Goal: Task Accomplishment & Management: Use online tool/utility

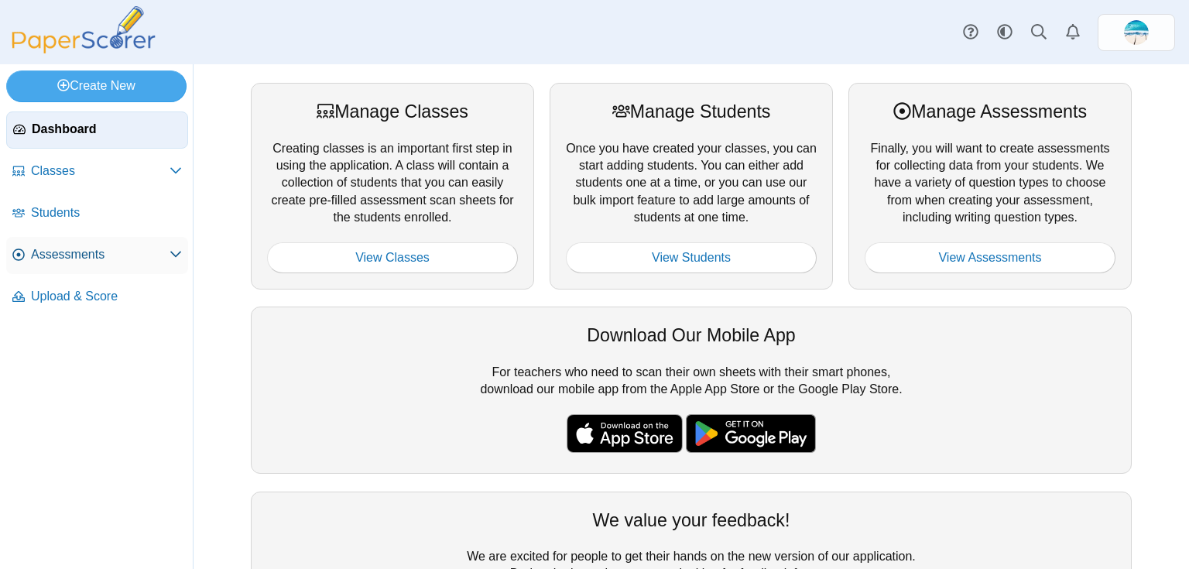
click at [91, 256] on span "Assessments" at bounding box center [100, 254] width 139 height 17
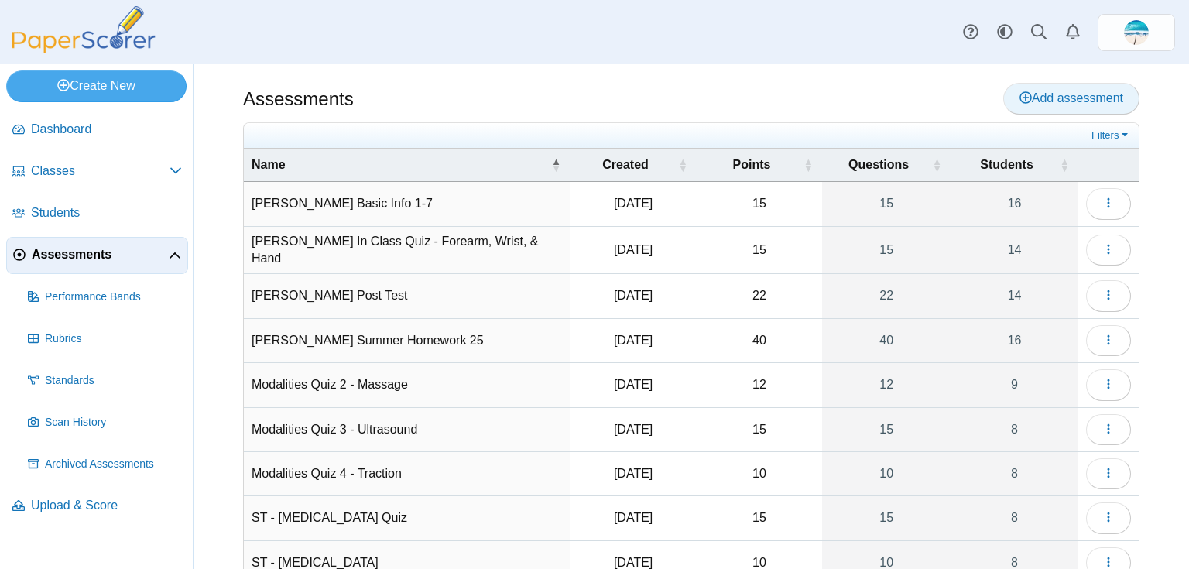
click at [1080, 101] on span "Add assessment" at bounding box center [1071, 97] width 104 height 13
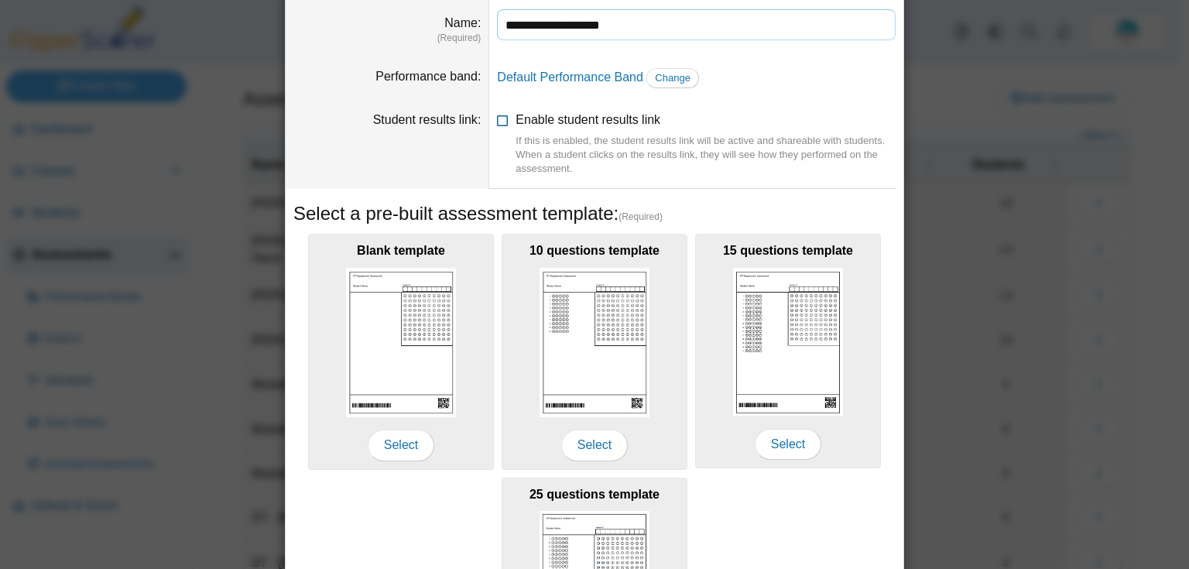
scroll to position [124, 0]
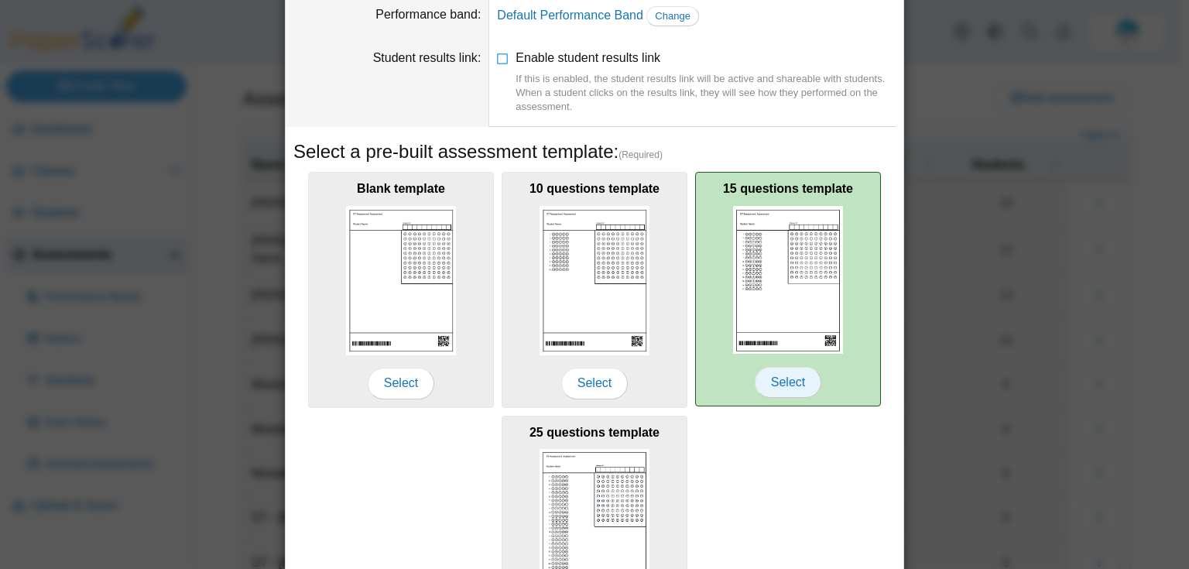
type input "**********"
click at [795, 380] on span "Select" at bounding box center [788, 382] width 67 height 31
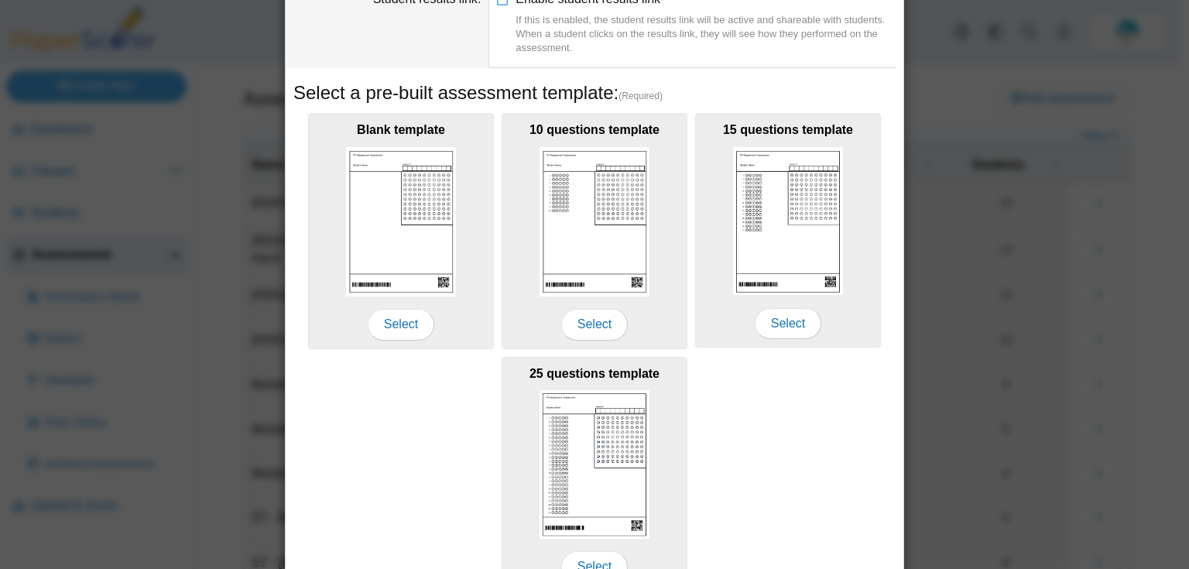
scroll to position [265, 0]
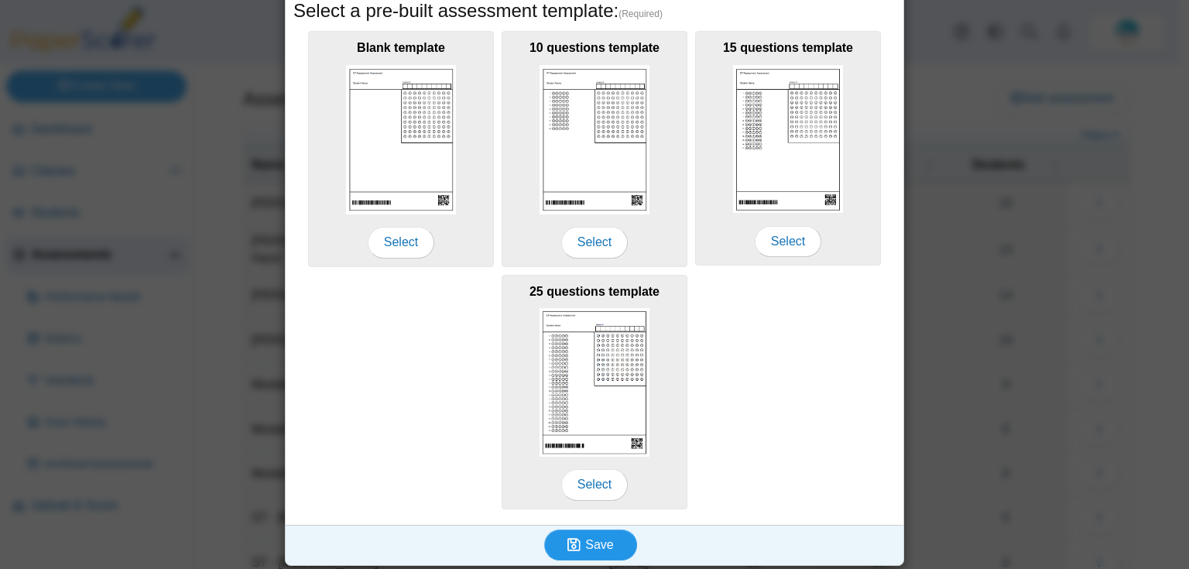
click at [611, 536] on button "Save" at bounding box center [590, 544] width 93 height 31
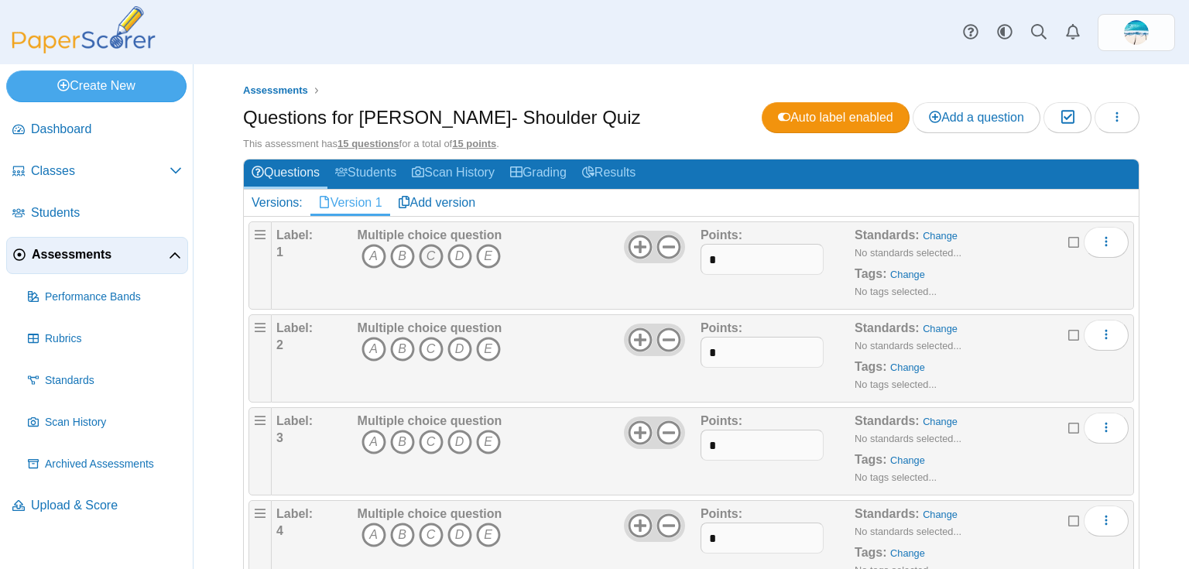
click at [427, 256] on icon "C" at bounding box center [431, 256] width 25 height 25
click at [366, 341] on icon "A" at bounding box center [373, 349] width 25 height 25
click at [406, 445] on icon "B" at bounding box center [402, 442] width 25 height 25
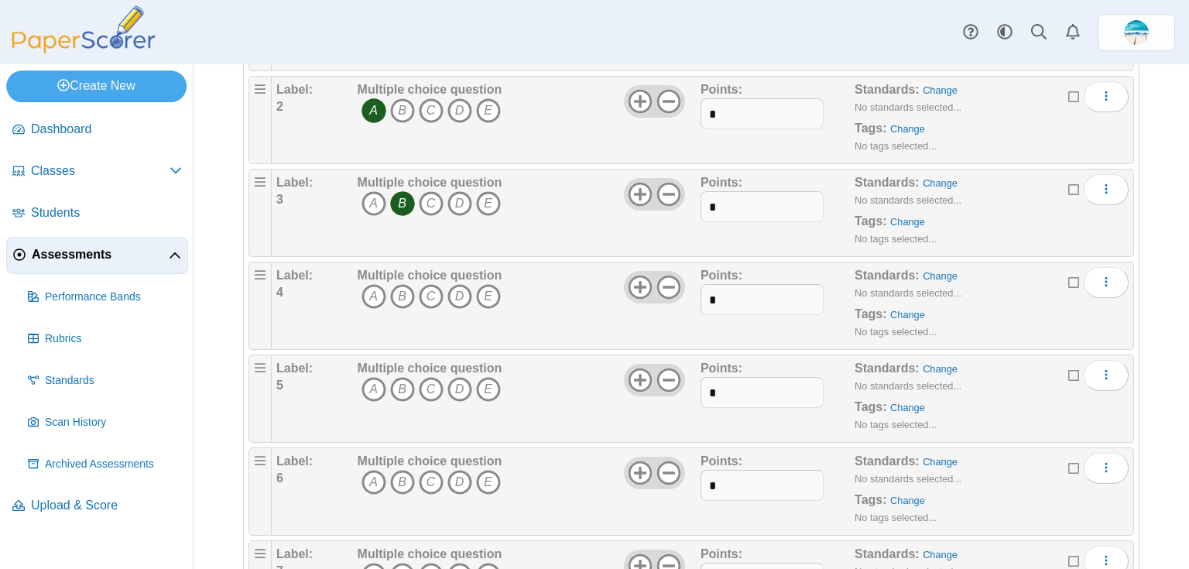
scroll to position [248, 0]
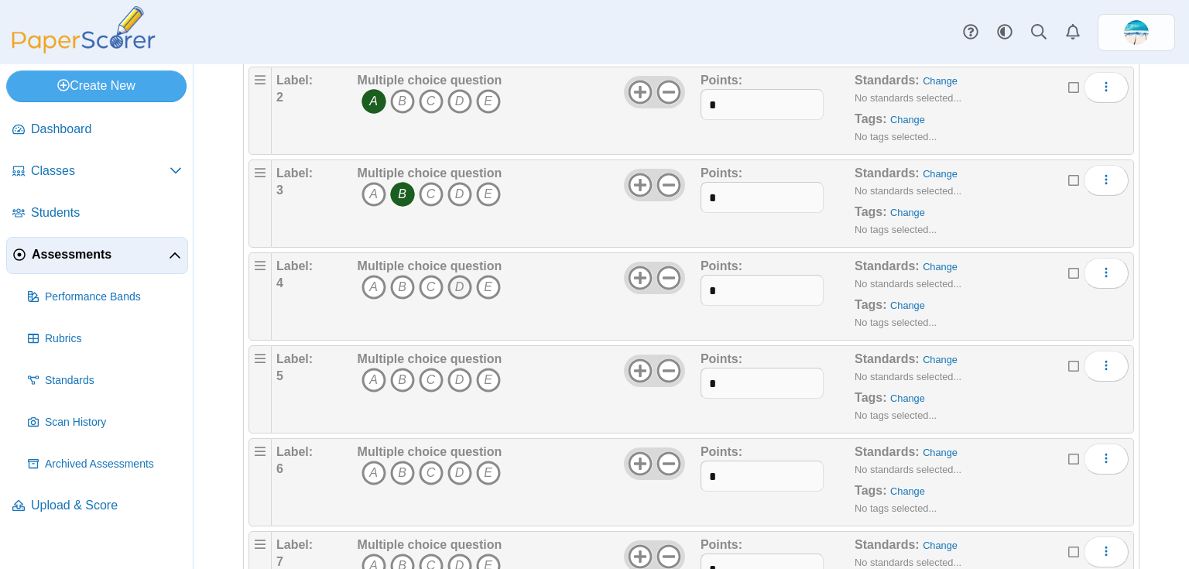
click at [458, 282] on icon "D" at bounding box center [459, 287] width 25 height 25
click at [406, 371] on icon "B" at bounding box center [402, 380] width 25 height 25
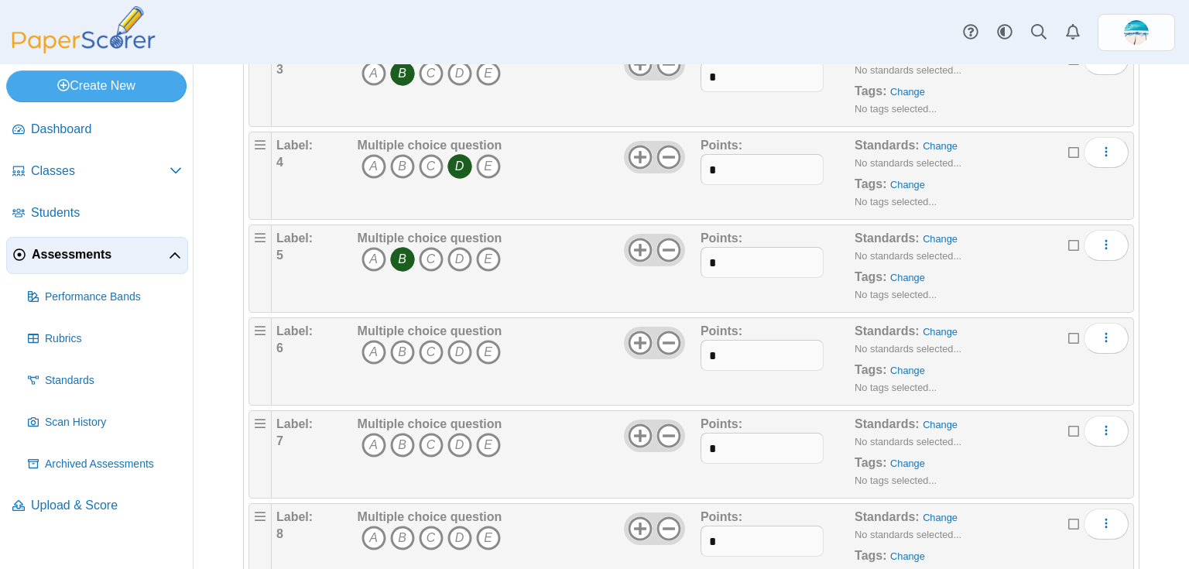
scroll to position [371, 0]
click at [427, 346] on icon "C" at bounding box center [431, 349] width 25 height 25
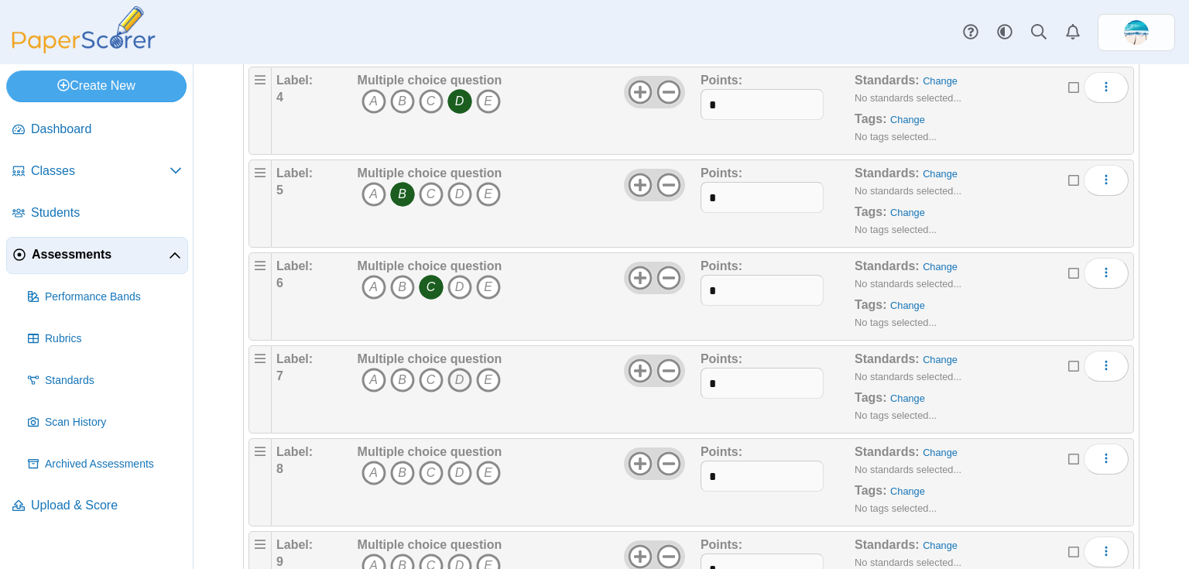
click at [462, 373] on icon "D" at bounding box center [459, 380] width 25 height 25
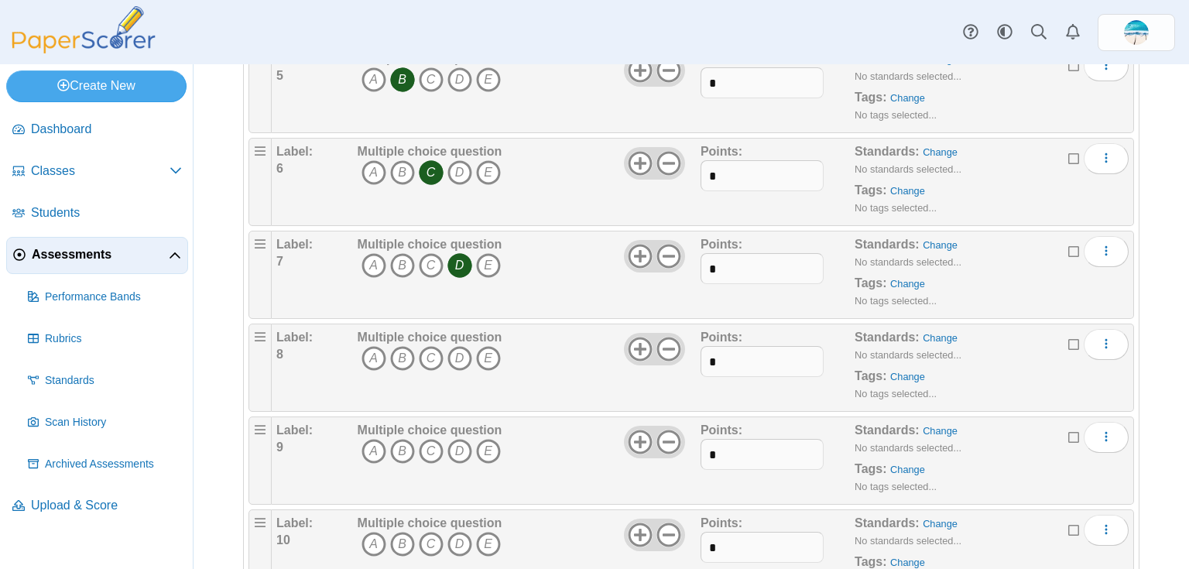
scroll to position [557, 0]
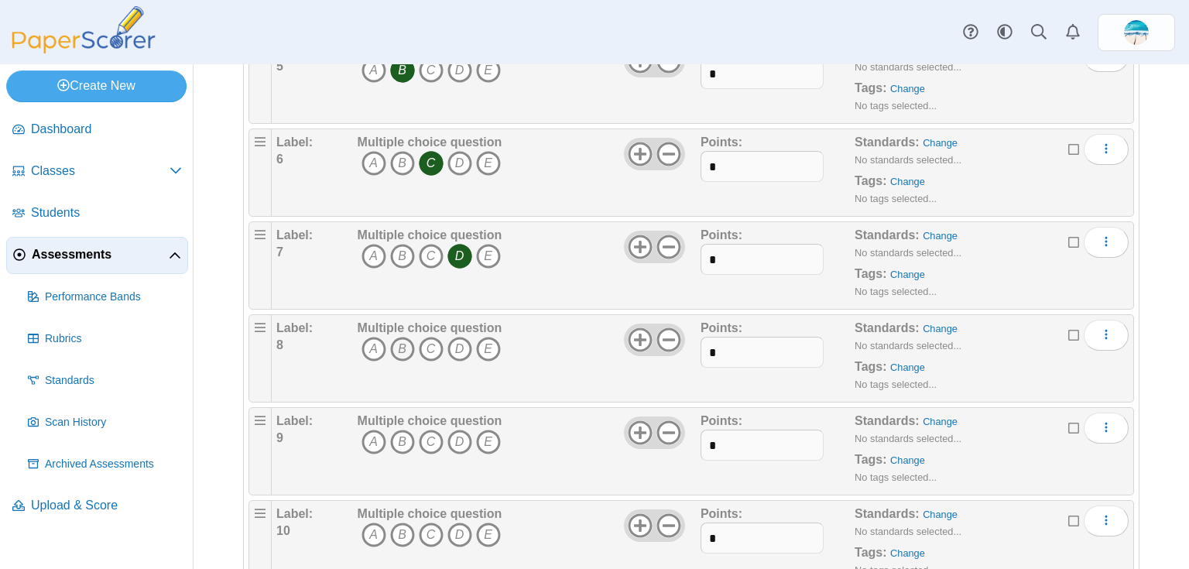
click at [397, 348] on icon "B" at bounding box center [402, 349] width 25 height 25
click at [378, 437] on icon "A" at bounding box center [373, 442] width 25 height 25
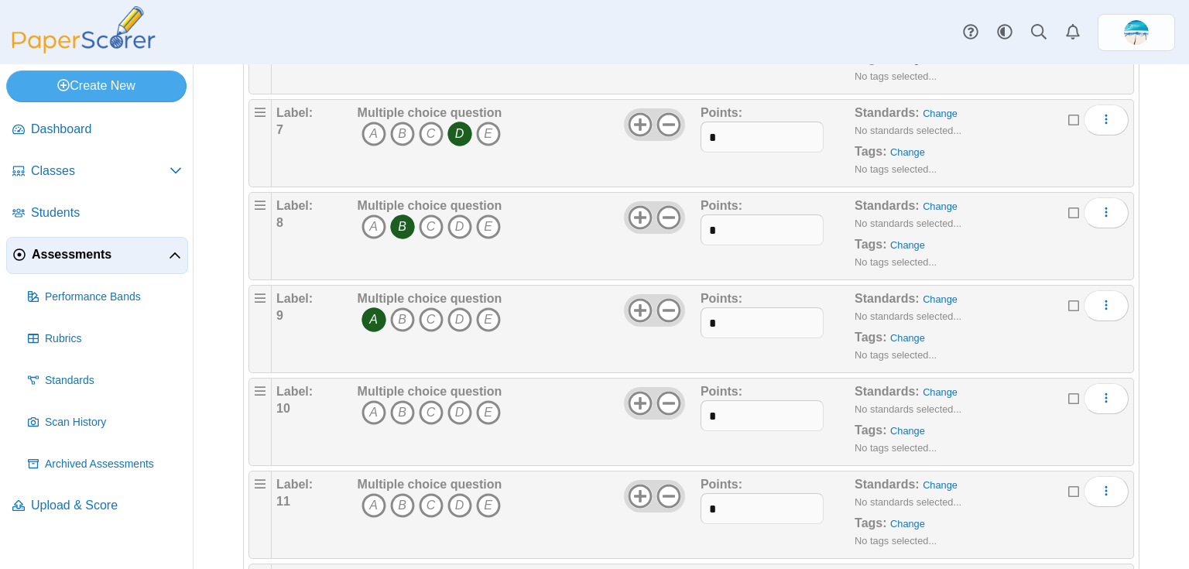
scroll to position [681, 0]
click at [463, 411] on icon "D" at bounding box center [459, 411] width 25 height 25
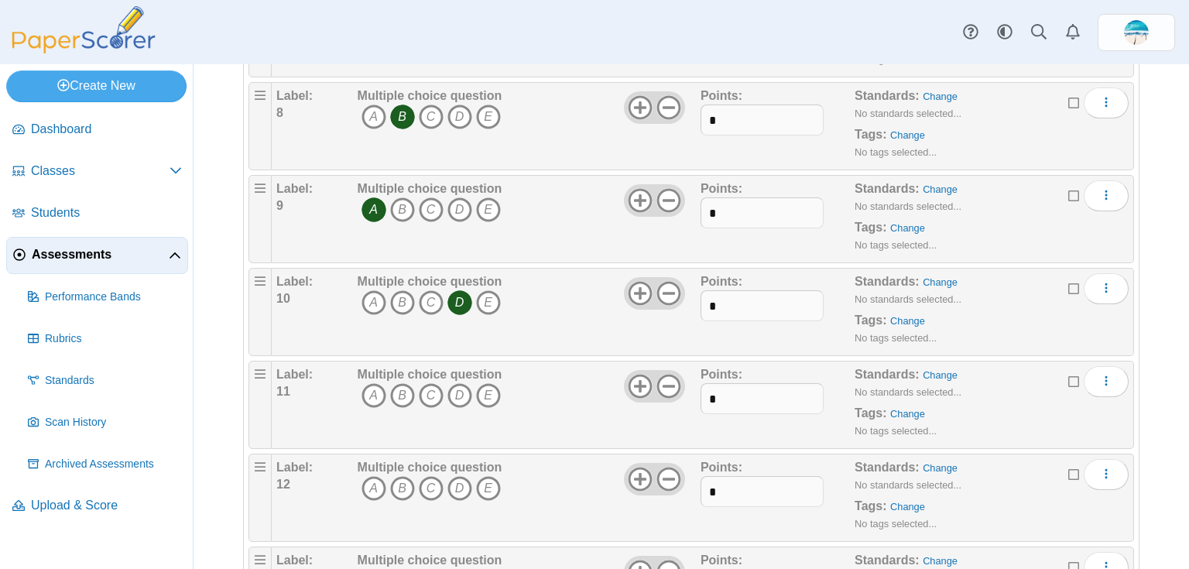
scroll to position [805, 0]
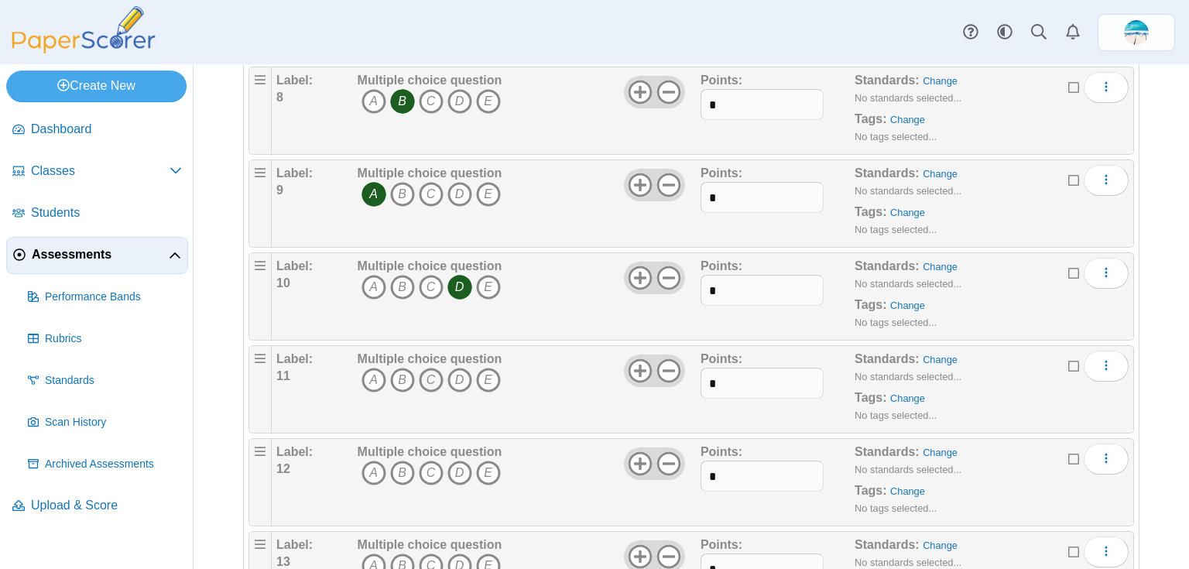
click at [431, 382] on icon "C" at bounding box center [431, 380] width 25 height 25
click at [455, 467] on icon "D" at bounding box center [459, 472] width 25 height 25
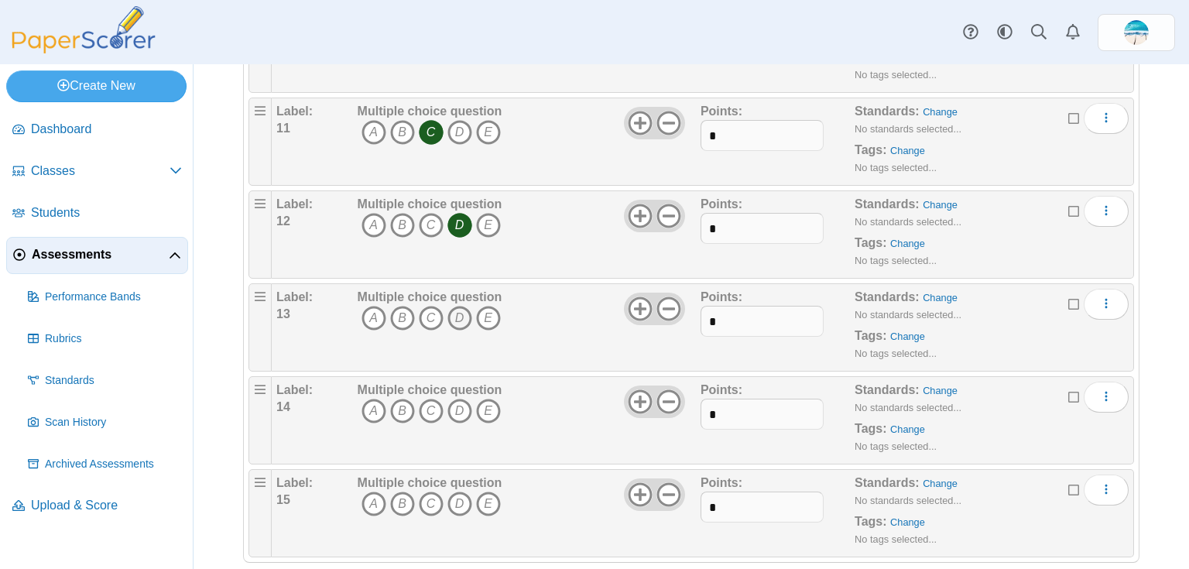
click at [461, 311] on icon "D" at bounding box center [459, 318] width 25 height 25
click at [401, 402] on icon "B" at bounding box center [402, 411] width 25 height 25
click at [428, 498] on icon "C" at bounding box center [431, 503] width 25 height 25
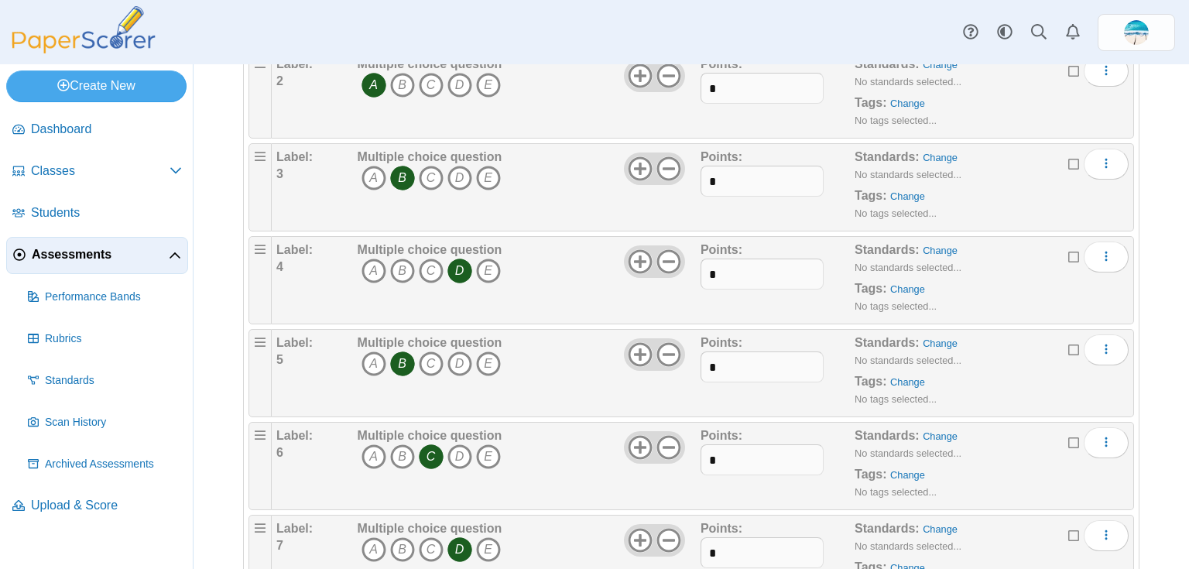
scroll to position [0, 0]
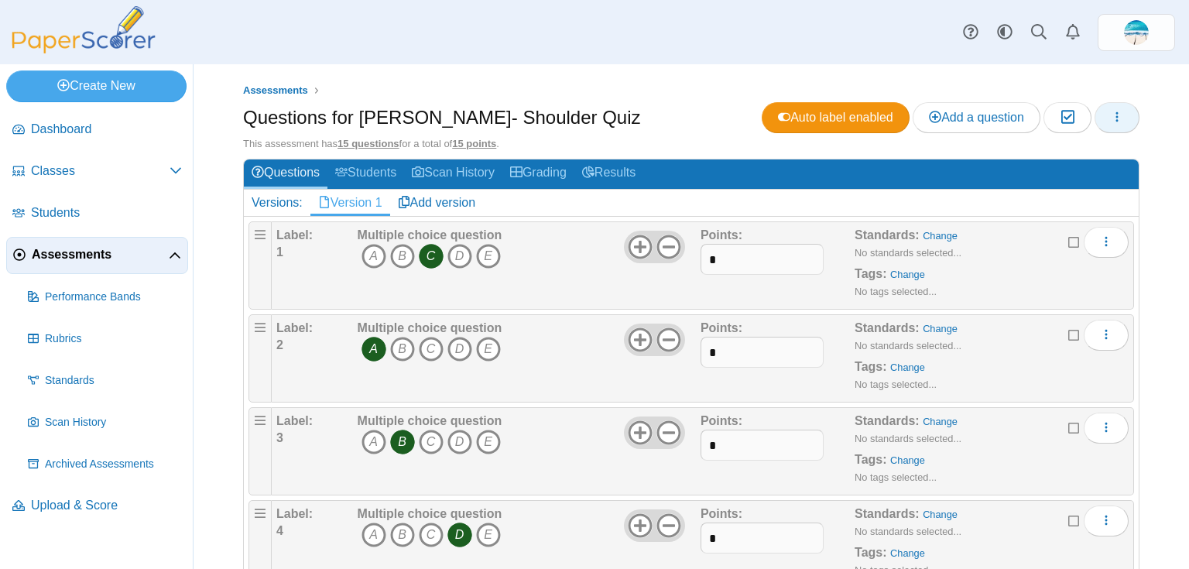
click at [1121, 121] on button "button" at bounding box center [1116, 117] width 45 height 31
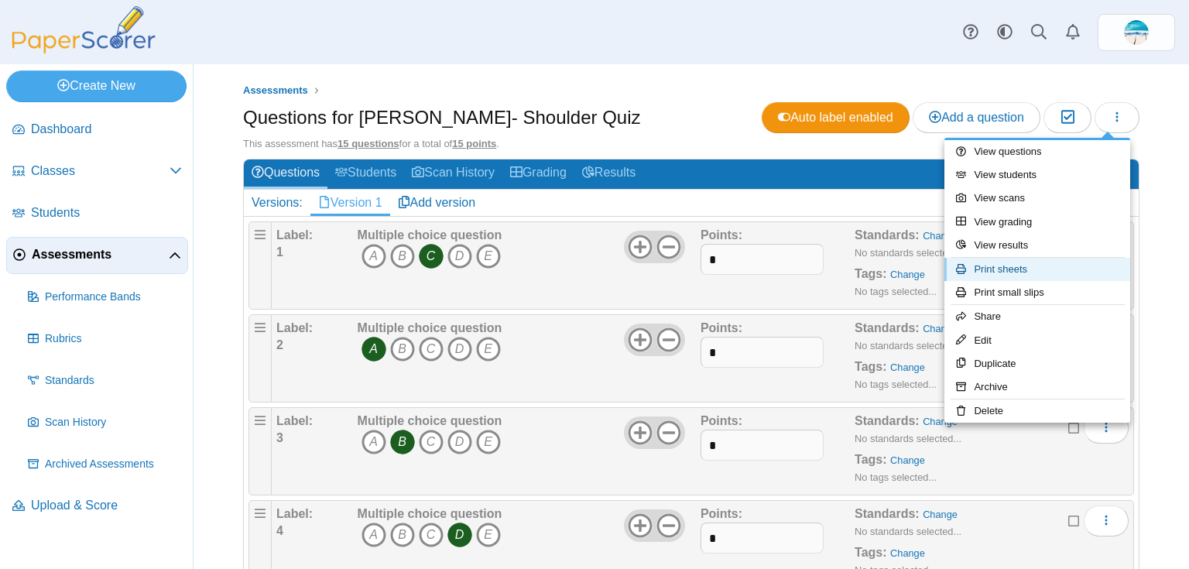
click at [1048, 274] on link "Print sheets" at bounding box center [1037, 269] width 186 height 23
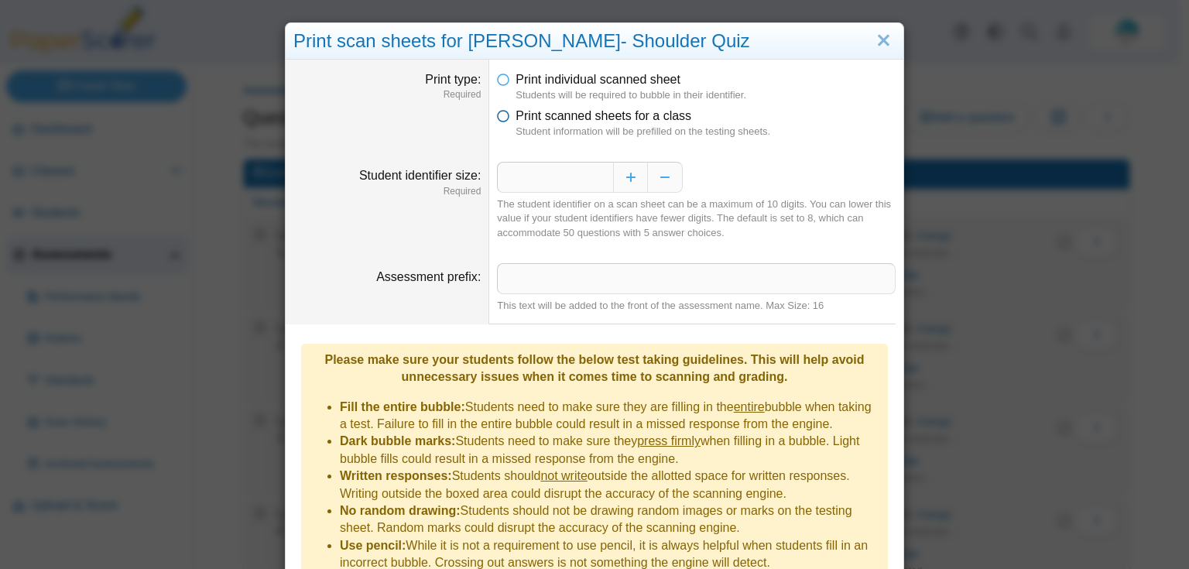
click at [498, 115] on icon at bounding box center [503, 113] width 12 height 11
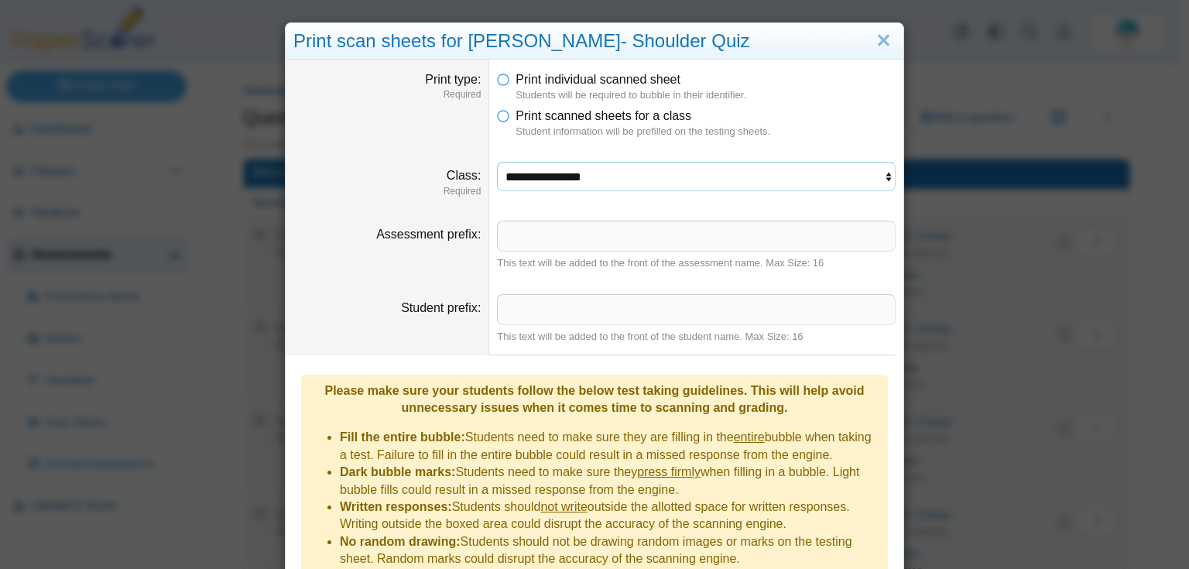
click at [551, 187] on select "**********" at bounding box center [696, 176] width 399 height 29
select select "**********"
click at [497, 162] on select "**********" at bounding box center [696, 176] width 399 height 29
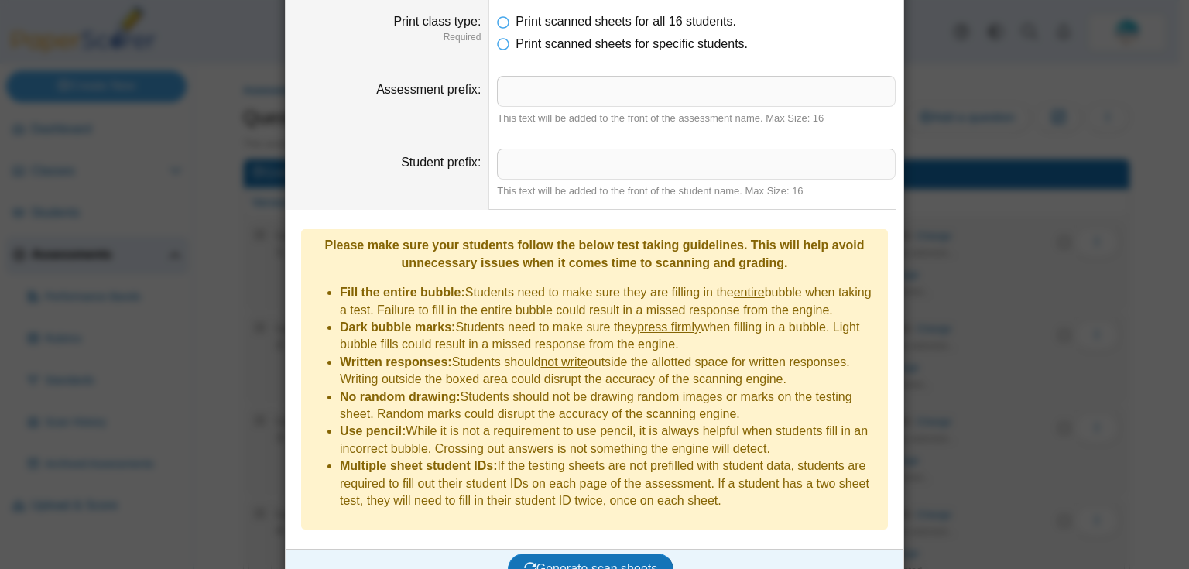
scroll to position [211, 0]
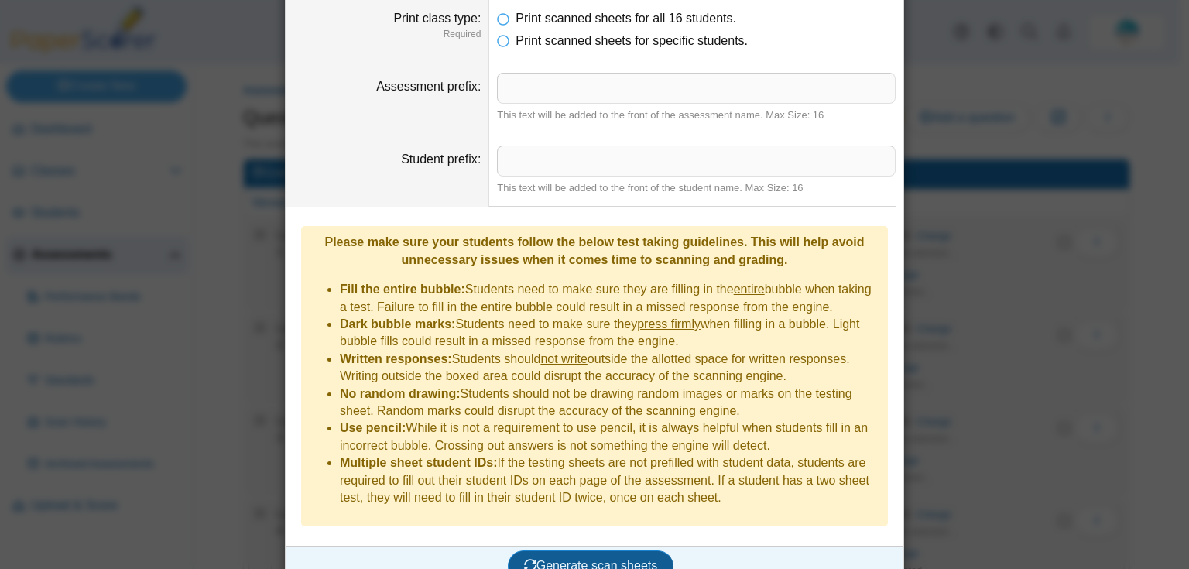
click at [560, 559] on span "Generate scan sheets" at bounding box center [591, 565] width 134 height 13
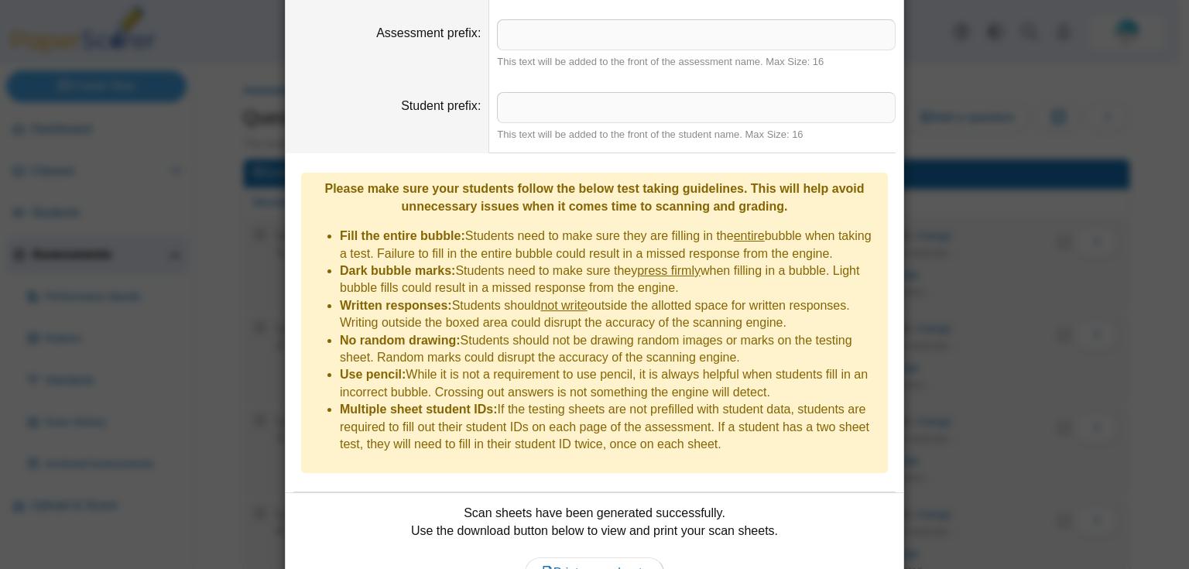
scroll to position [334, 0]
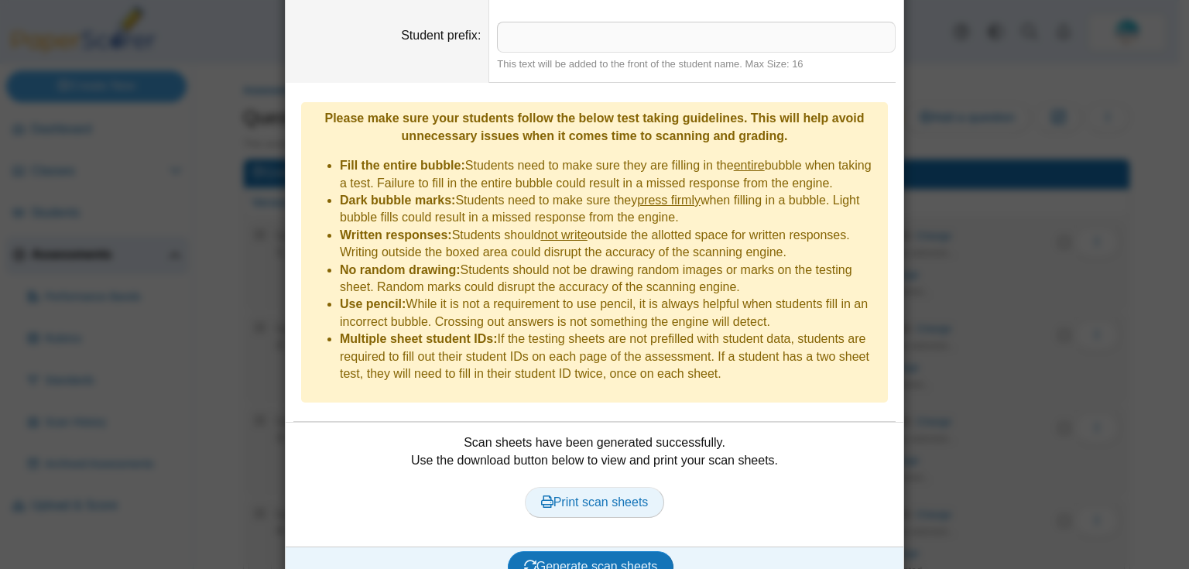
click at [606, 487] on link "Print scan sheets" at bounding box center [595, 502] width 140 height 31
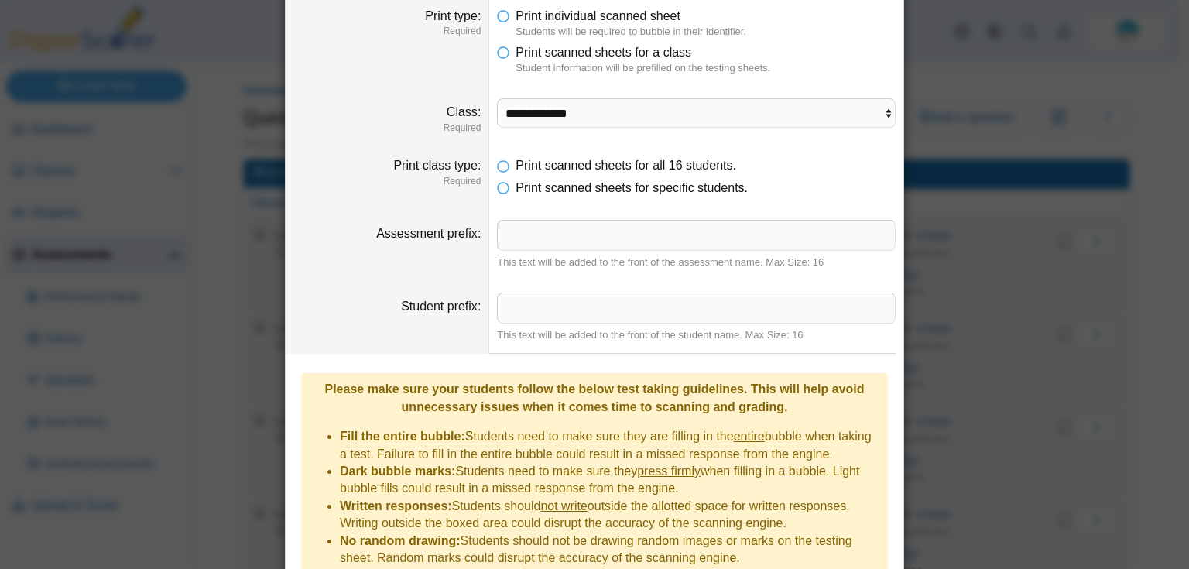
scroll to position [0, 0]
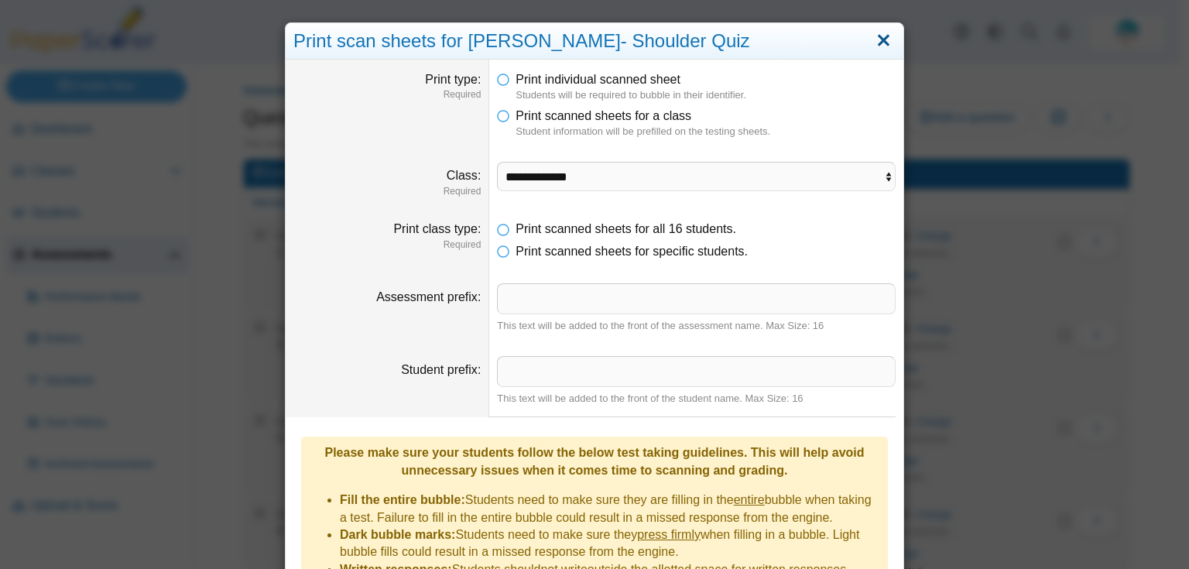
click at [871, 41] on link "Close" at bounding box center [883, 41] width 24 height 26
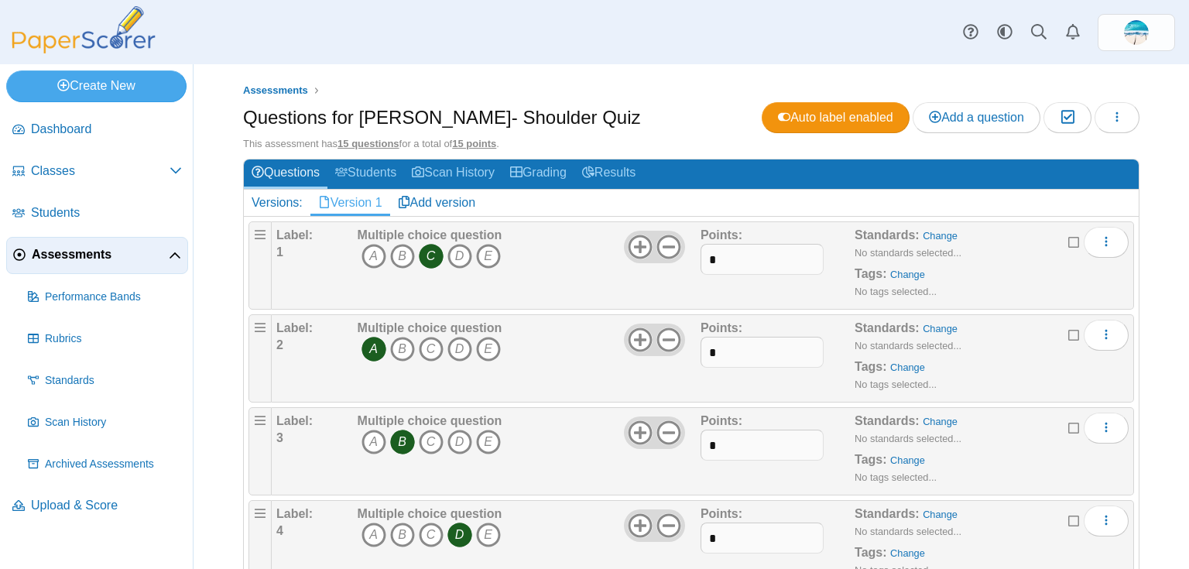
click at [71, 260] on span "Assessments" at bounding box center [100, 254] width 137 height 17
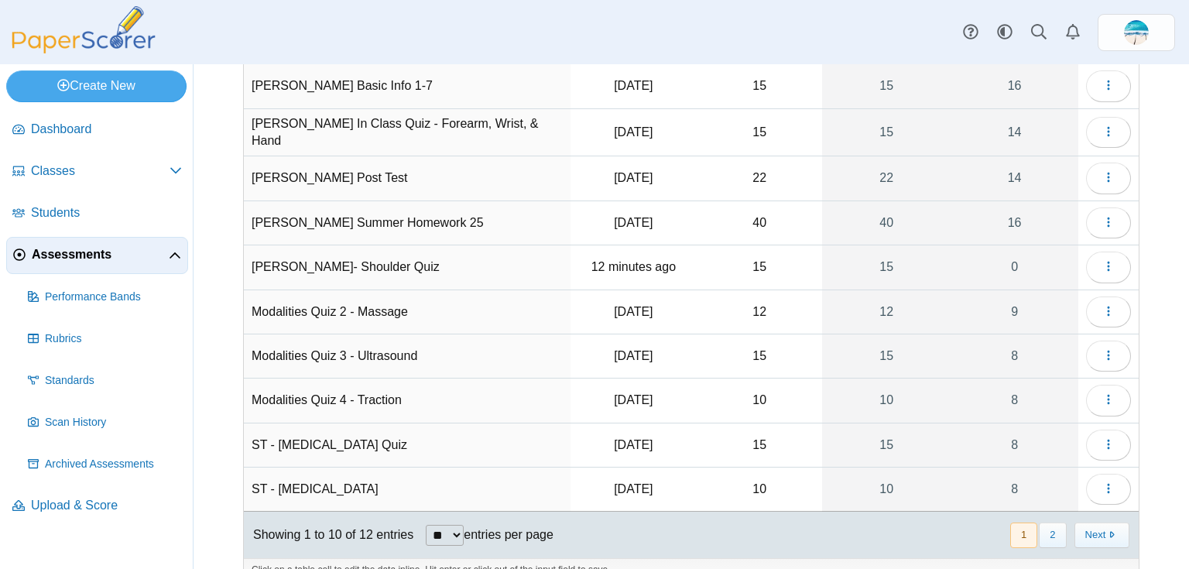
scroll to position [136, 0]
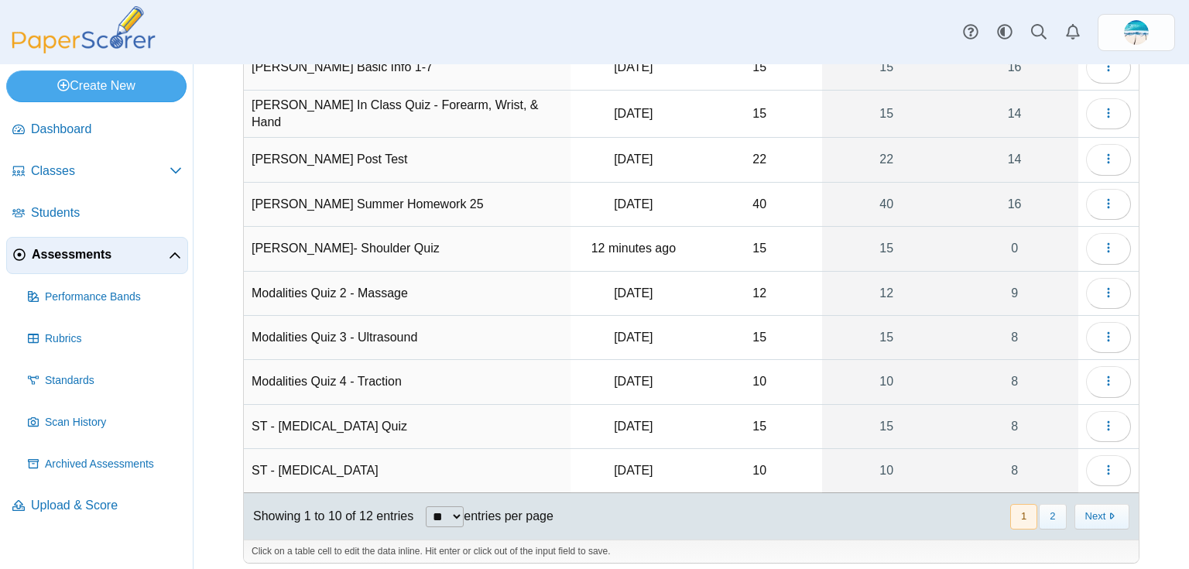
click at [461, 506] on select "** ** ** ***" at bounding box center [445, 516] width 38 height 21
select select "***"
click at [426, 506] on select "** ** ** ***" at bounding box center [445, 516] width 38 height 21
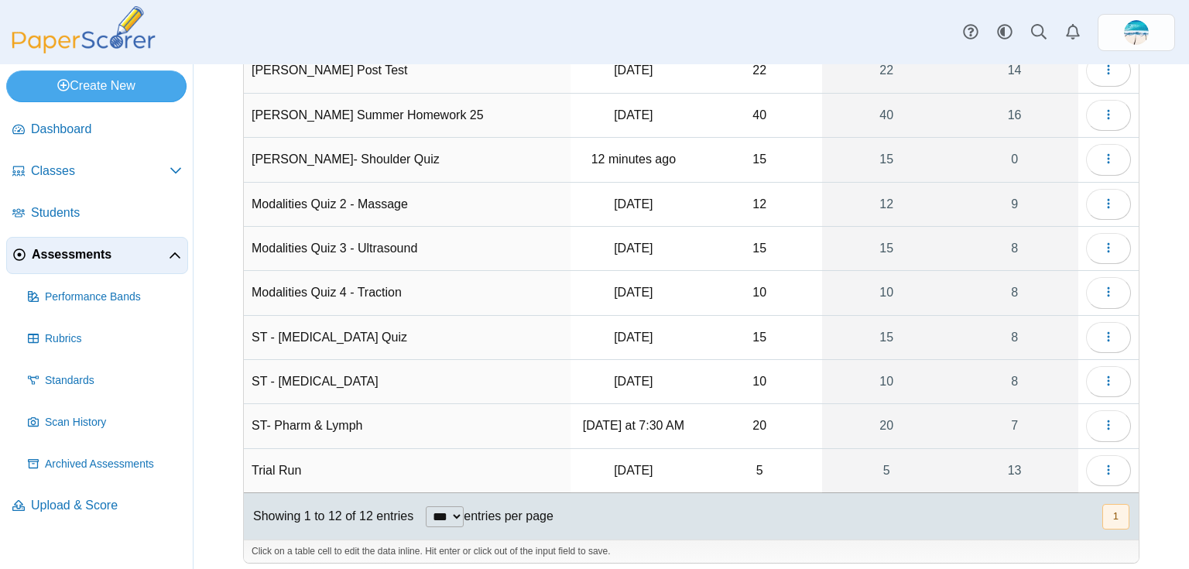
scroll to position [228, 0]
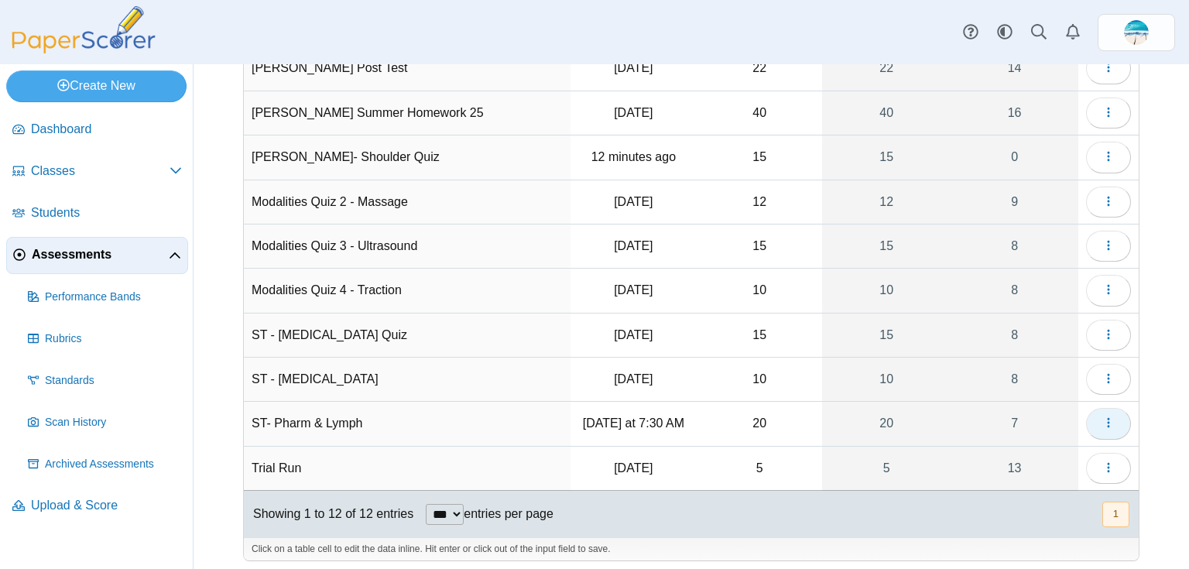
click at [1086, 420] on button "button" at bounding box center [1108, 423] width 45 height 31
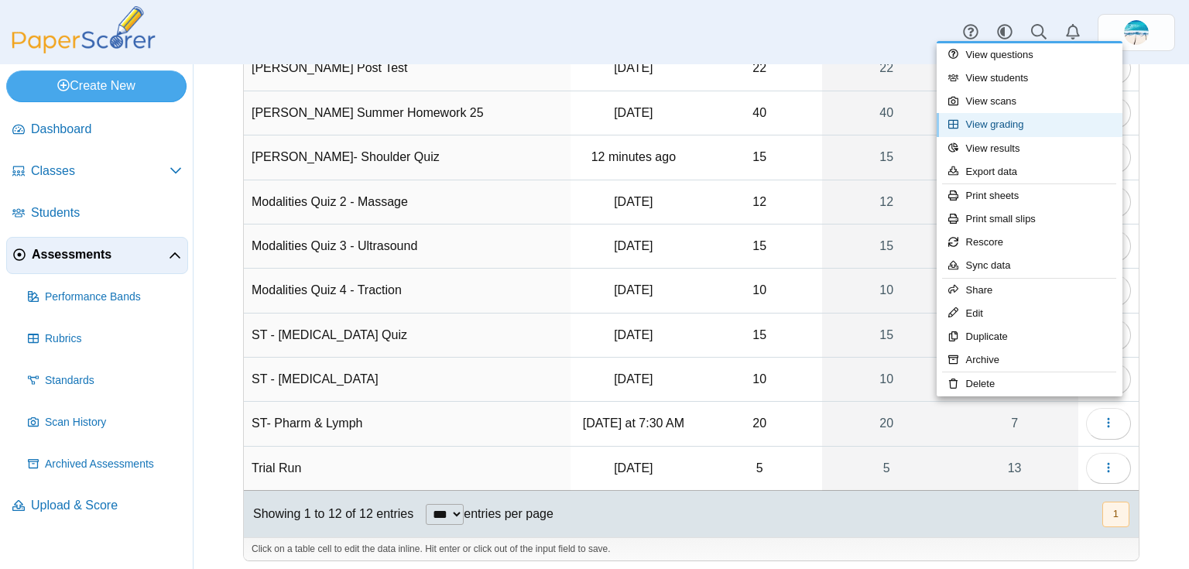
click at [1016, 122] on link "View grading" at bounding box center [1029, 124] width 186 height 23
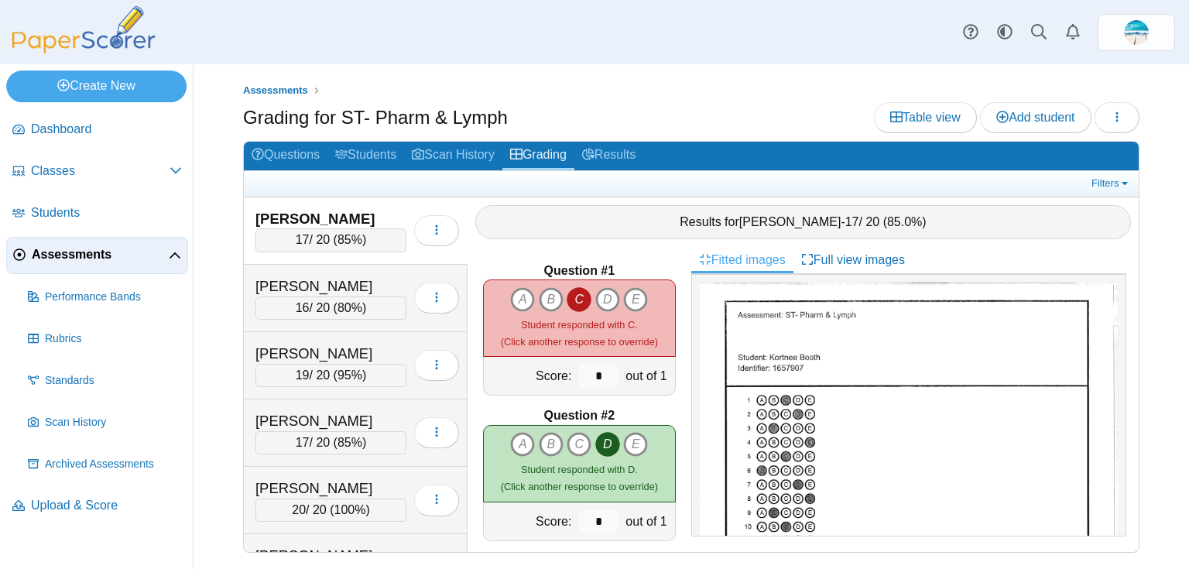
click at [43, 262] on span "Assessments" at bounding box center [100, 254] width 137 height 17
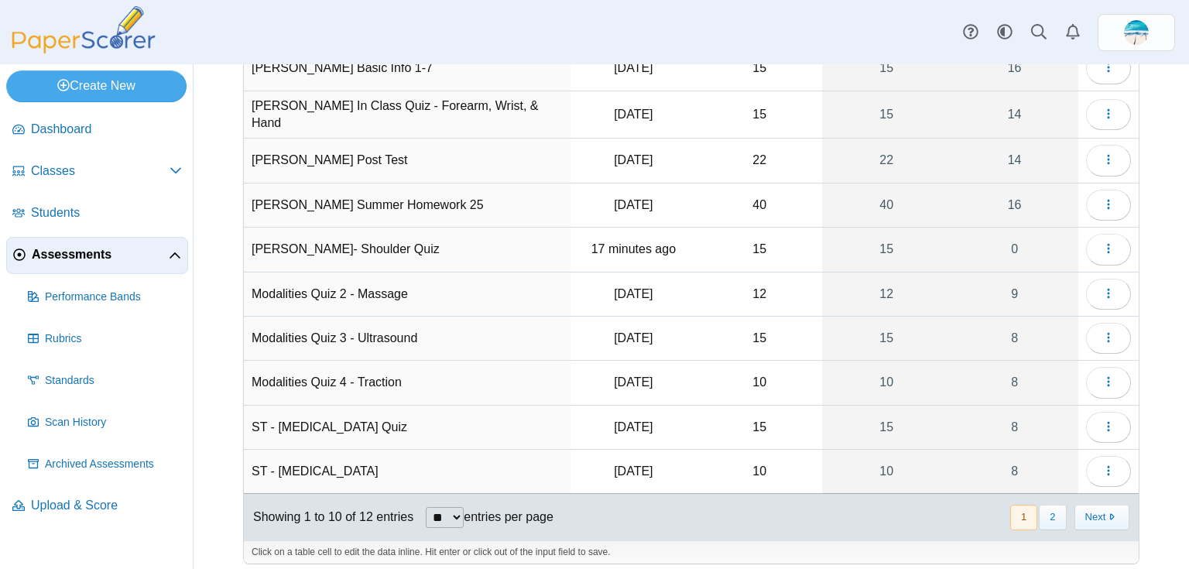
scroll to position [136, 0]
click at [452, 509] on select "** ** ** ***" at bounding box center [445, 516] width 38 height 21
select select "**"
click at [426, 506] on select "** ** ** ***" at bounding box center [445, 516] width 38 height 21
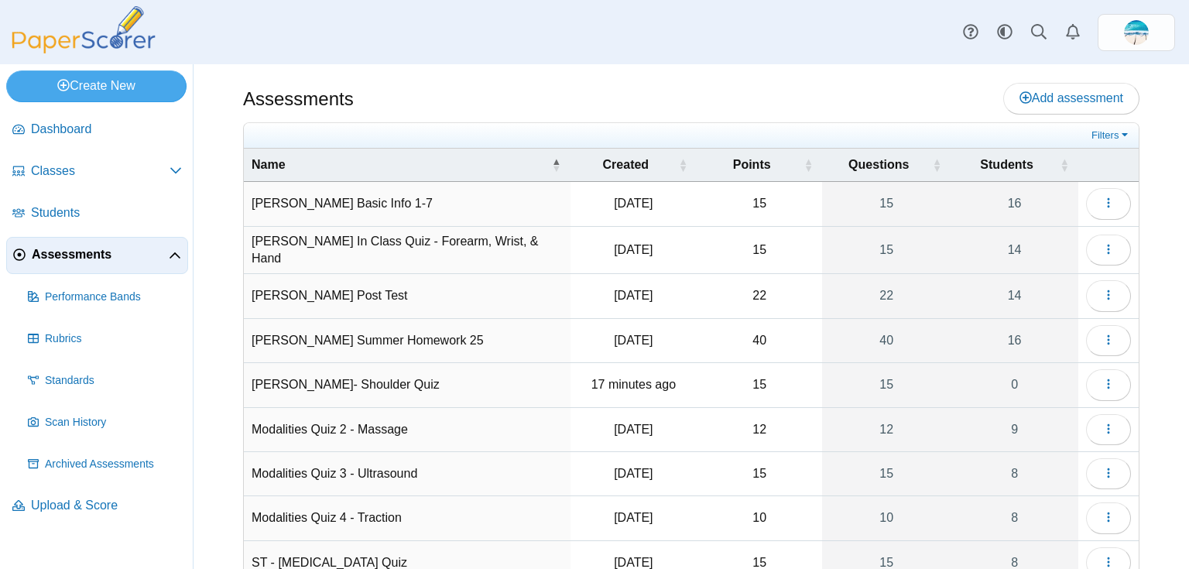
scroll to position [228, 0]
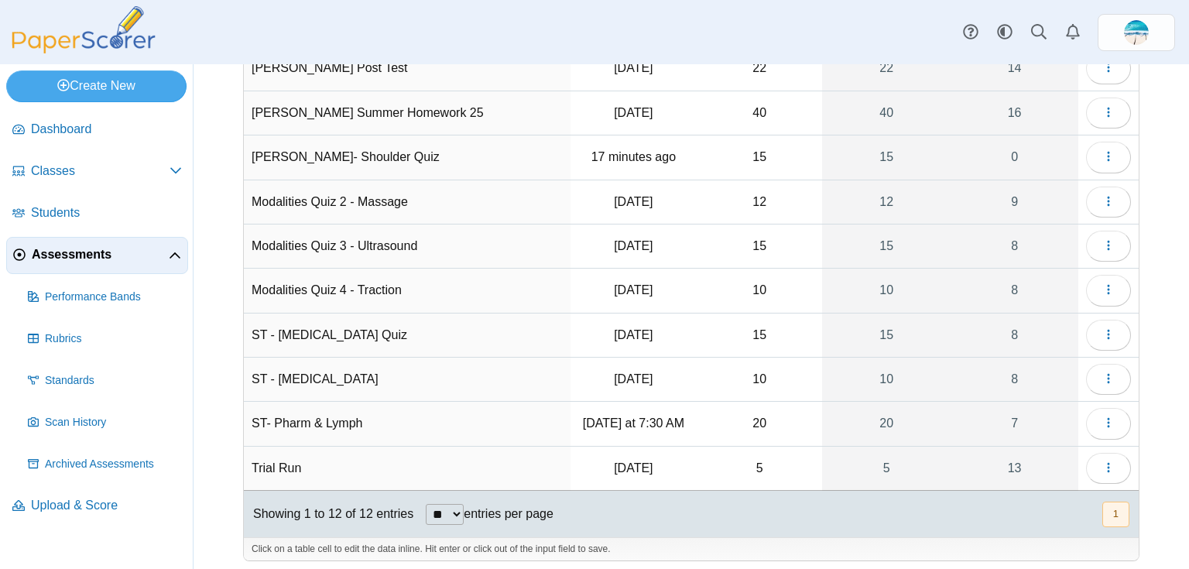
click at [68, 264] on link "Assessments" at bounding box center [97, 255] width 182 height 37
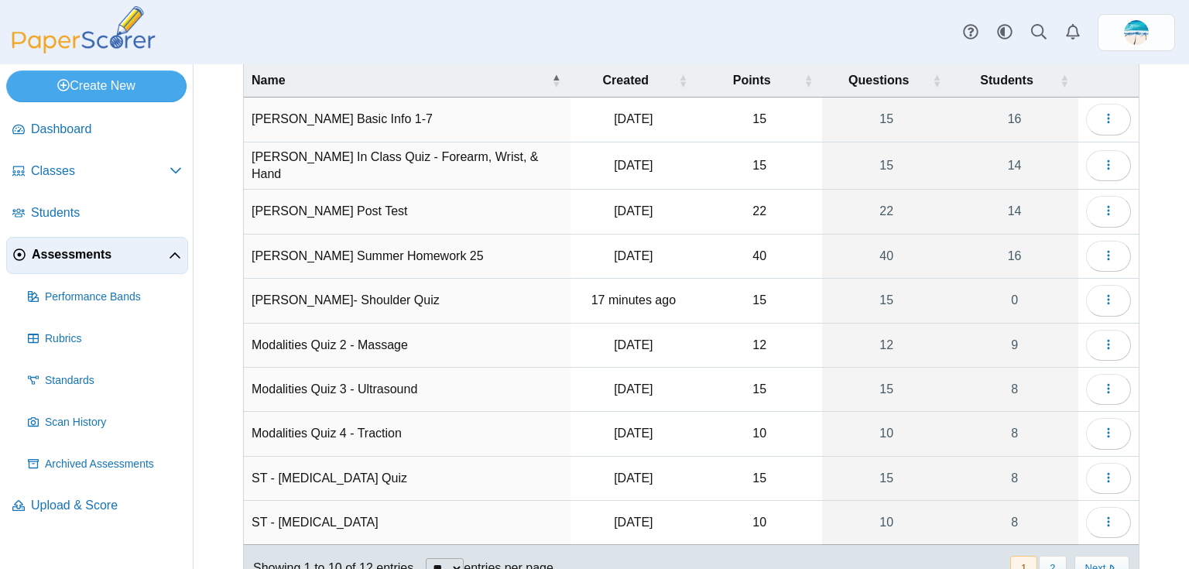
scroll to position [136, 0]
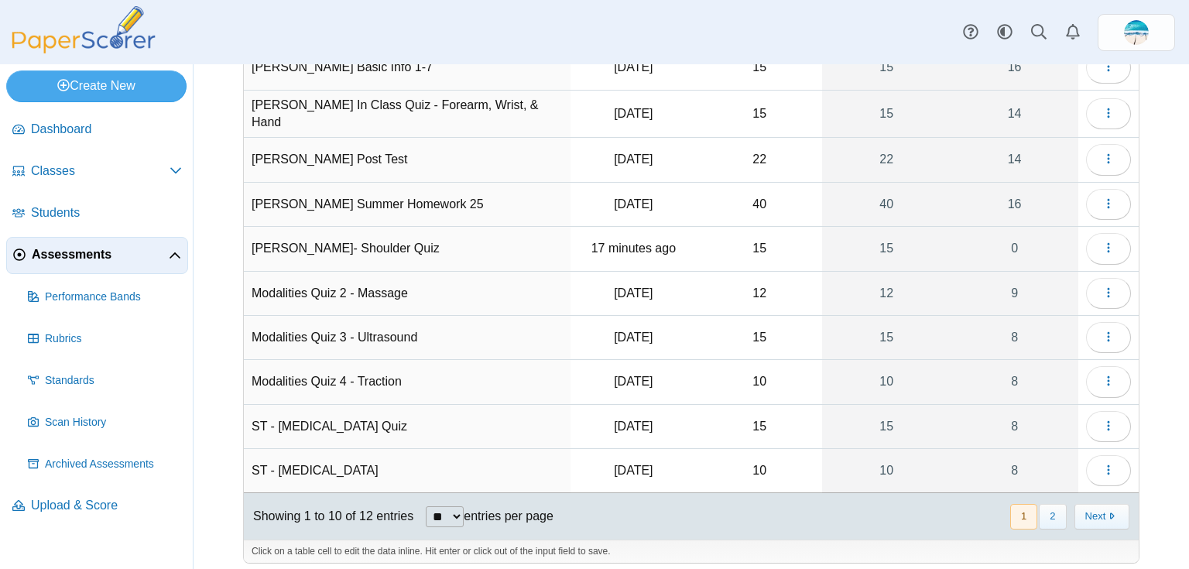
click at [464, 508] on select "** ** ** ***" at bounding box center [445, 516] width 38 height 21
select select "**"
click at [426, 506] on select "** ** ** ***" at bounding box center [445, 516] width 38 height 21
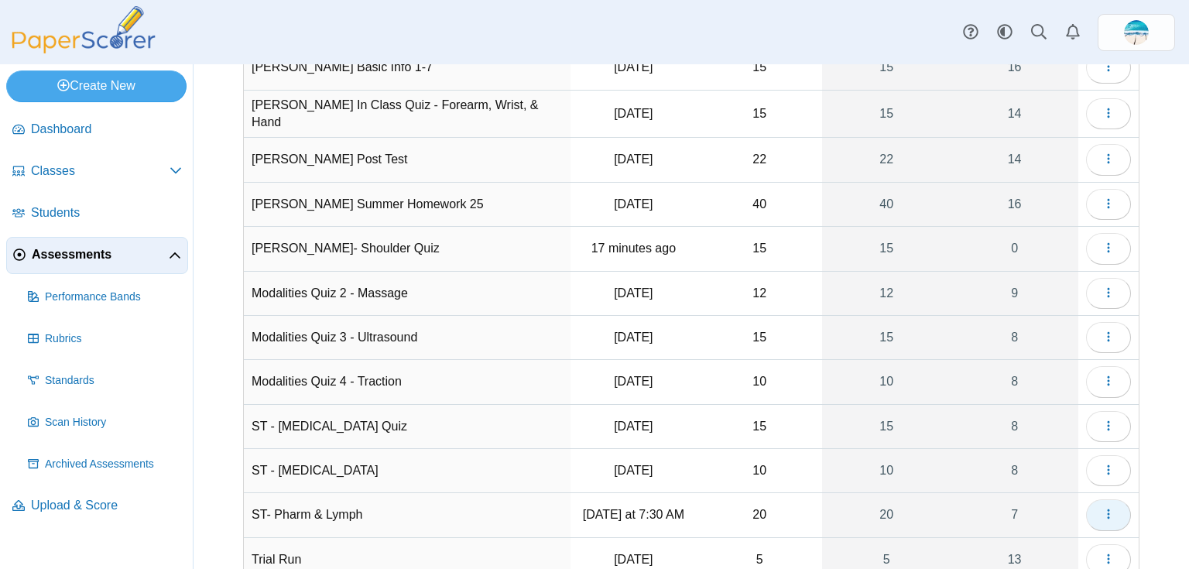
click at [1102, 508] on icon "button" at bounding box center [1108, 514] width 12 height 12
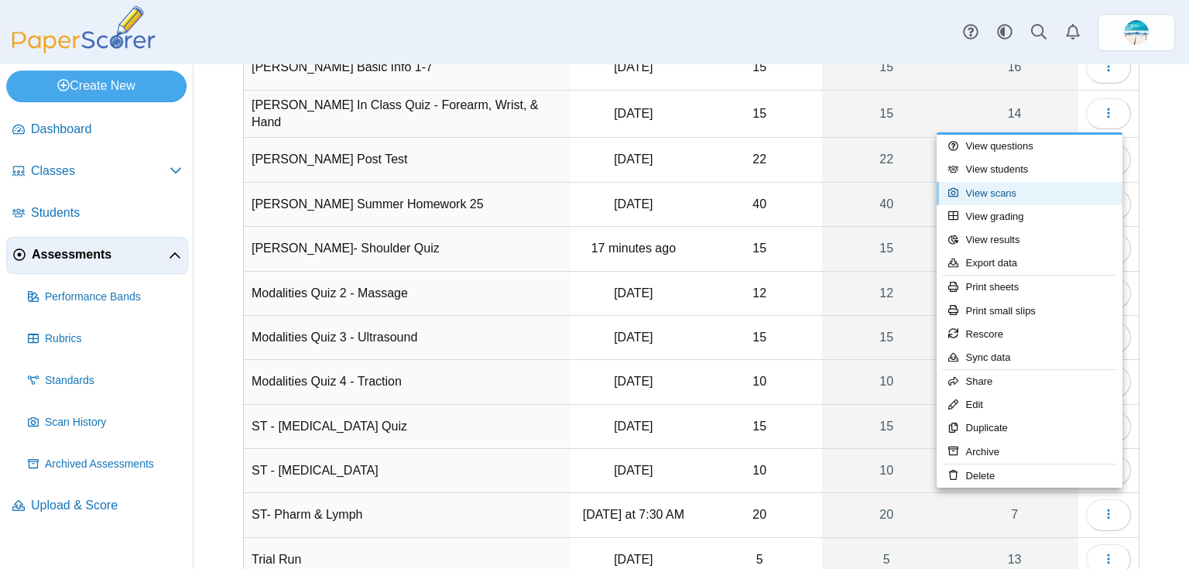
click at [991, 195] on link "View scans" at bounding box center [1029, 193] width 186 height 23
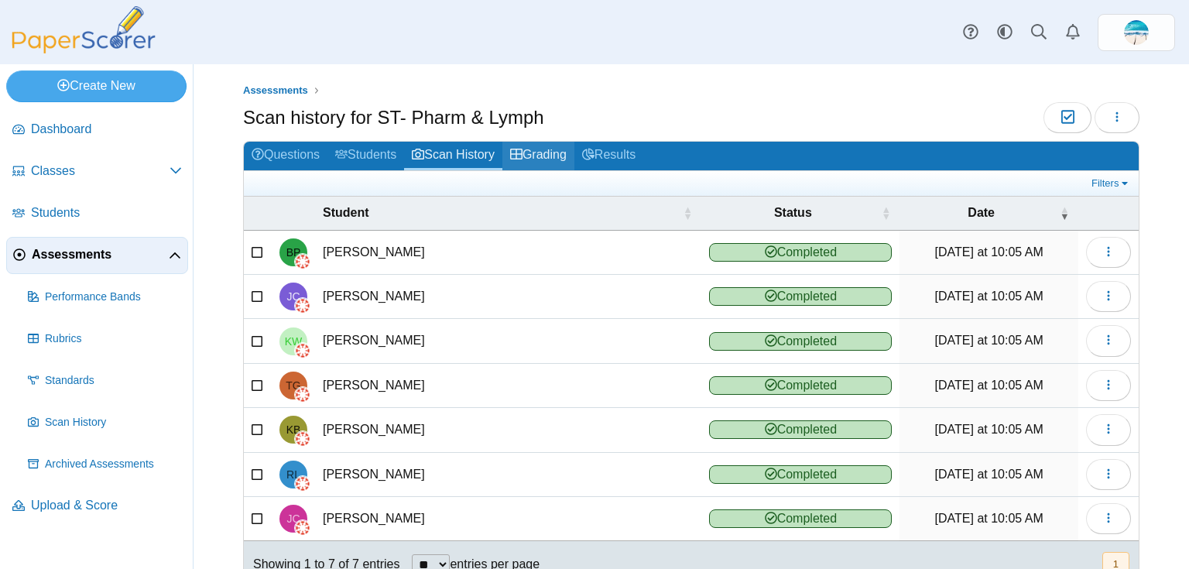
click at [529, 155] on link "Grading" at bounding box center [538, 156] width 72 height 29
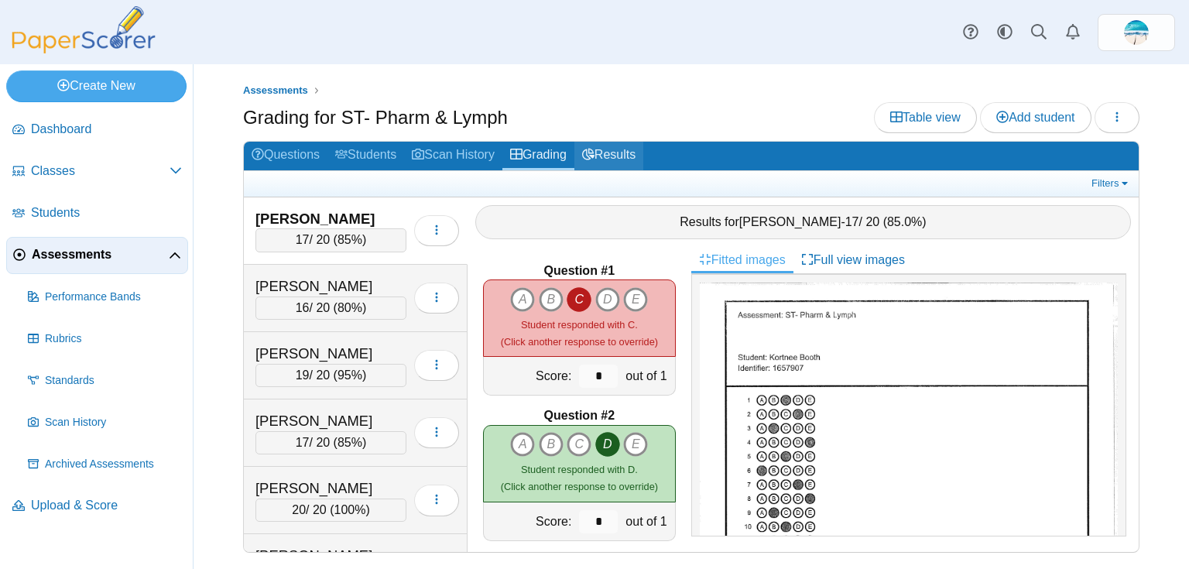
click at [611, 154] on link "Results" at bounding box center [608, 156] width 69 height 29
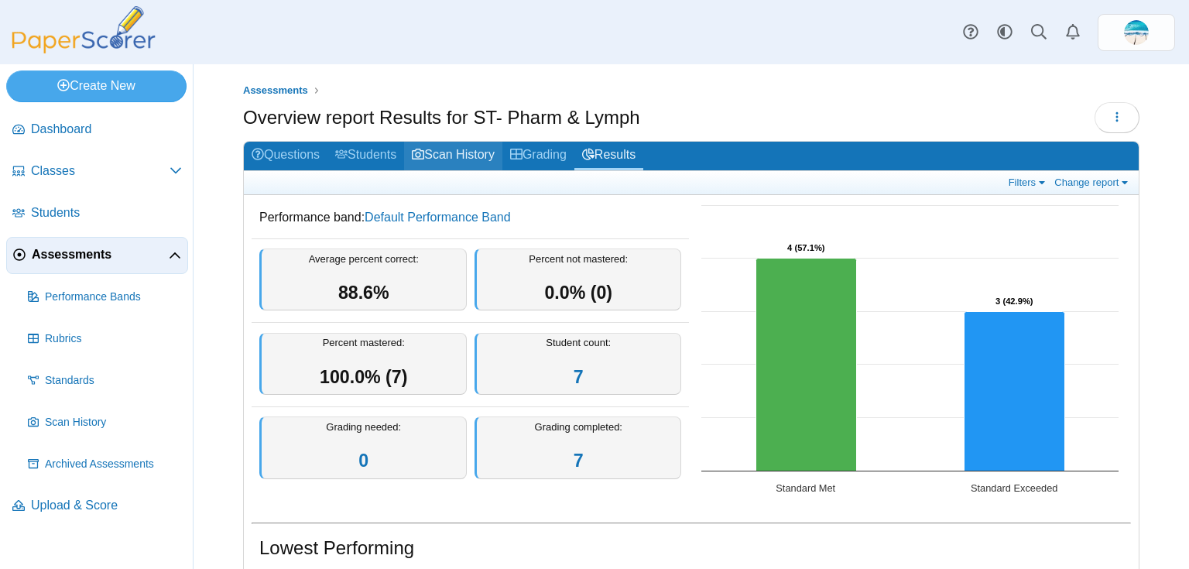
click at [433, 152] on link "Scan History" at bounding box center [453, 156] width 98 height 29
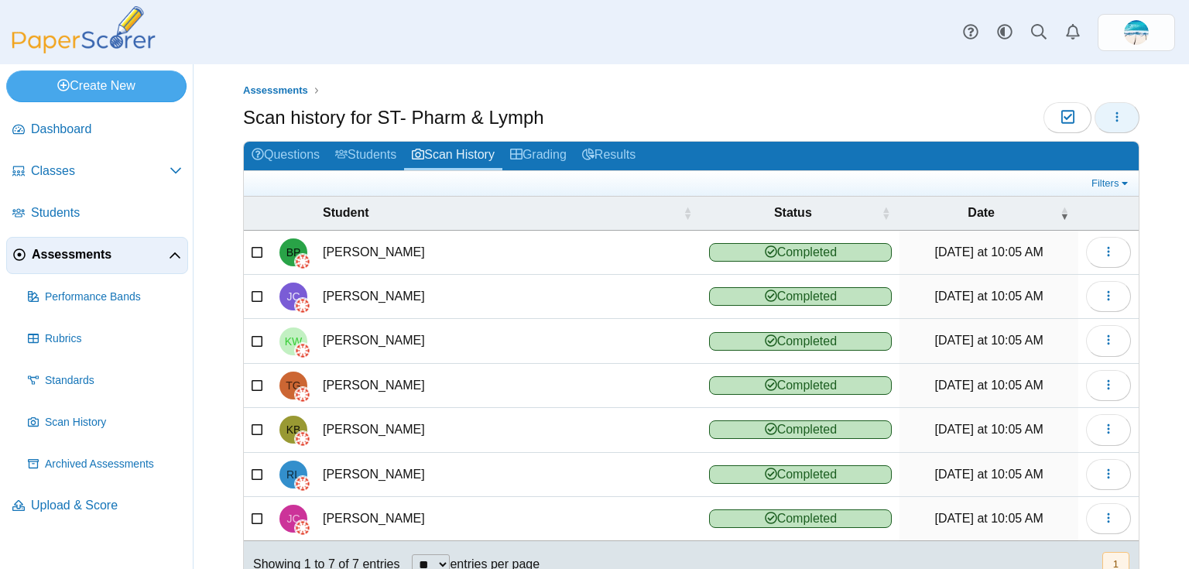
click at [1114, 111] on button "button" at bounding box center [1116, 117] width 45 height 31
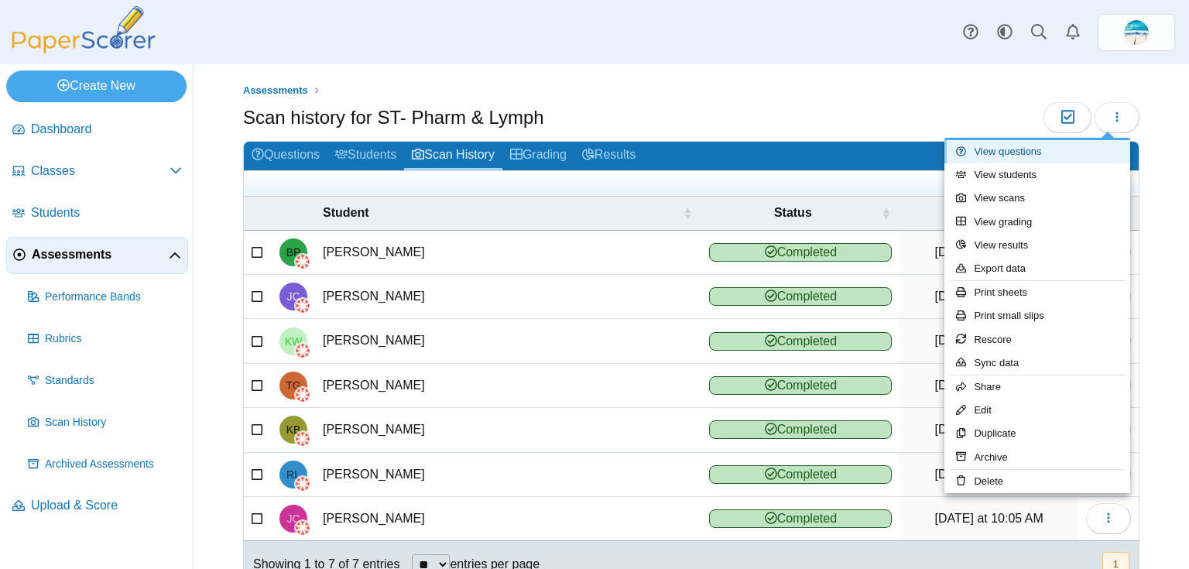
click at [1080, 156] on link "View questions" at bounding box center [1037, 151] width 186 height 23
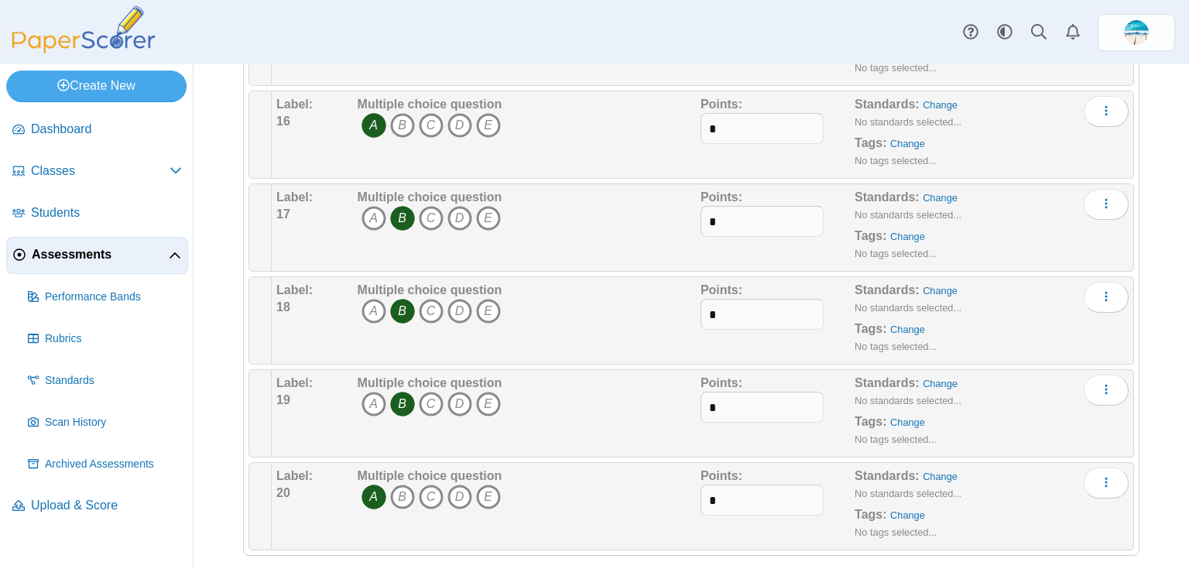
scroll to position [1532, 0]
